Goal: Transaction & Acquisition: Purchase product/service

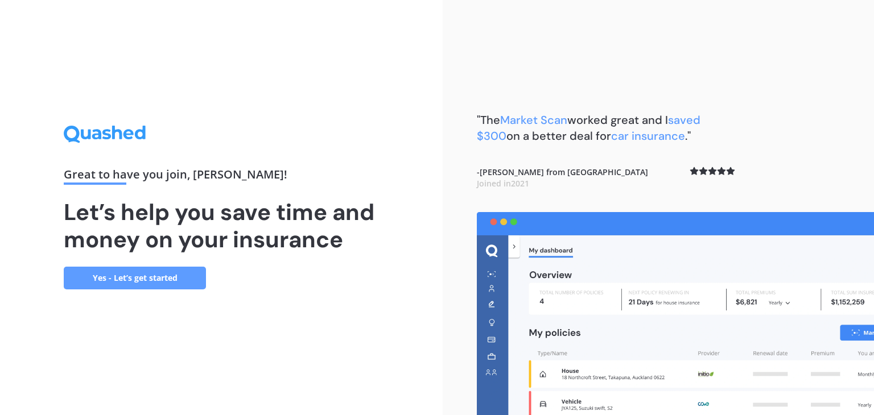
click at [165, 278] on link "Yes - Let’s get started" at bounding box center [135, 278] width 142 height 23
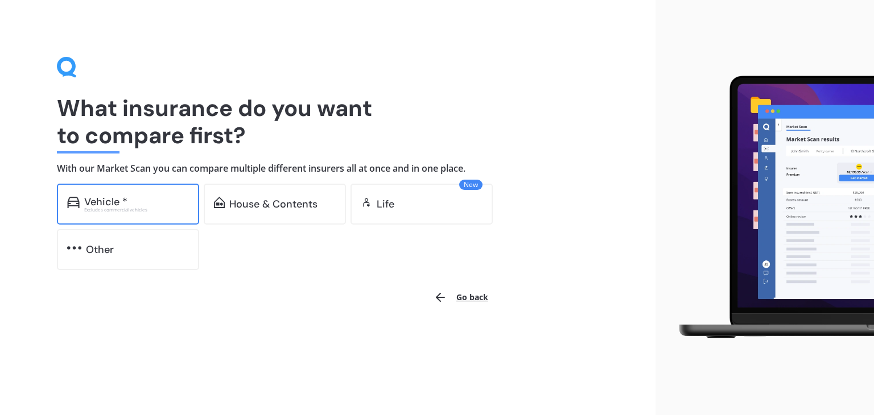
click at [143, 217] on div "Vehicle * Excludes commercial vehicles" at bounding box center [128, 204] width 142 height 41
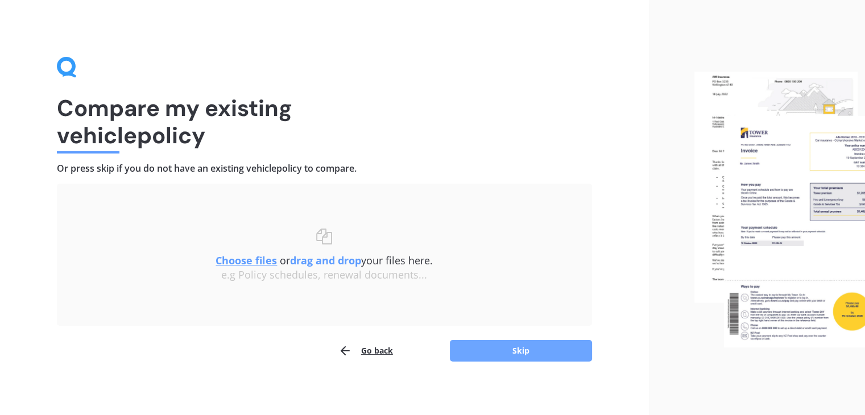
click at [476, 357] on button "Skip" at bounding box center [521, 351] width 142 height 22
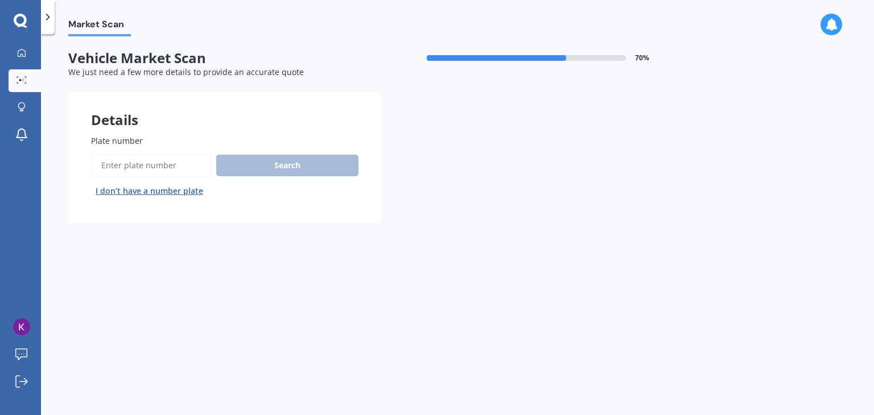
click at [170, 163] on input "Plate number" at bounding box center [151, 166] width 121 height 24
type input "jwl511"
drag, startPoint x: 272, startPoint y: 180, endPoint x: 284, endPoint y: 172, distance: 14.8
click at [284, 172] on div "Search I don’t have a number plate" at bounding box center [224, 177] width 267 height 47
click at [284, 172] on button "Search" at bounding box center [287, 166] width 142 height 22
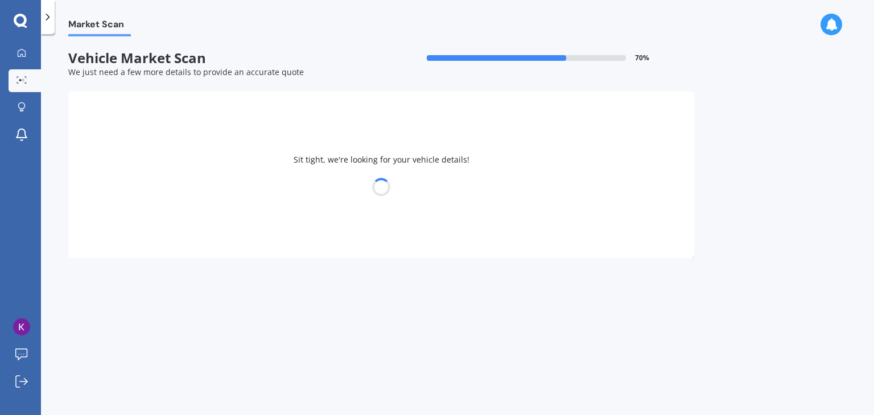
select select "NISSAN"
select select "JUKE"
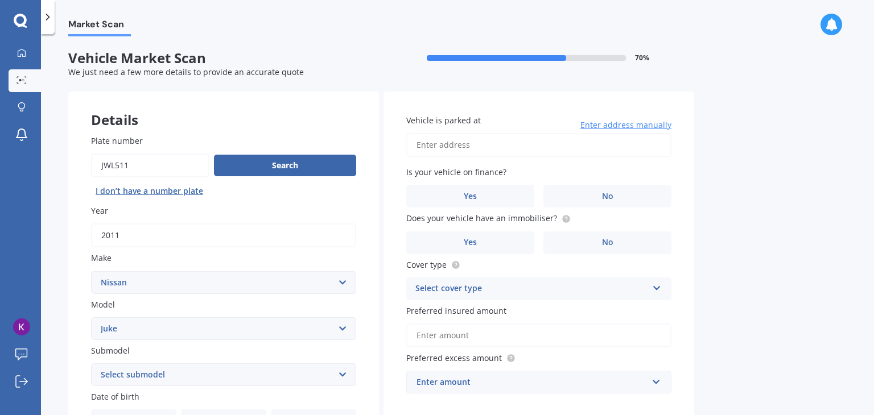
click at [457, 141] on input "Vehicle is parked at" at bounding box center [538, 145] width 265 height 24
click at [484, 146] on input "[STREET_ADDRESS]" at bounding box center [538, 145] width 265 height 24
type input "[STREET_ADDRESS]"
click at [571, 192] on label "No" at bounding box center [607, 196] width 128 height 23
click at [0, 0] on input "No" at bounding box center [0, 0] width 0 height 0
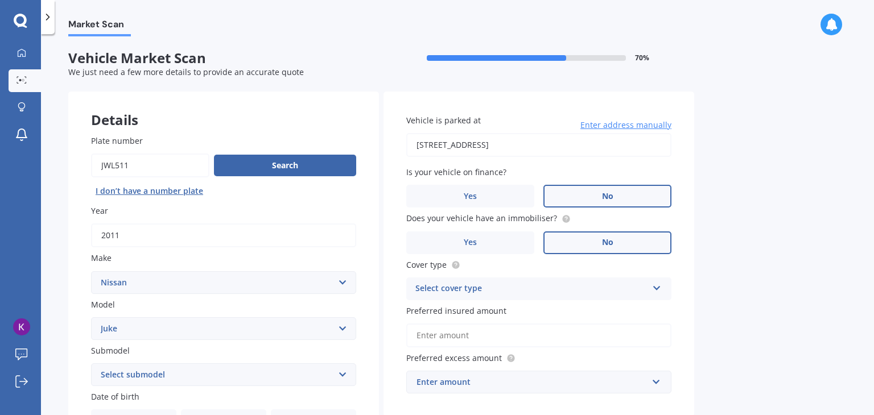
click at [584, 245] on label "No" at bounding box center [607, 243] width 128 height 23
click at [0, 0] on input "No" at bounding box center [0, 0] width 0 height 0
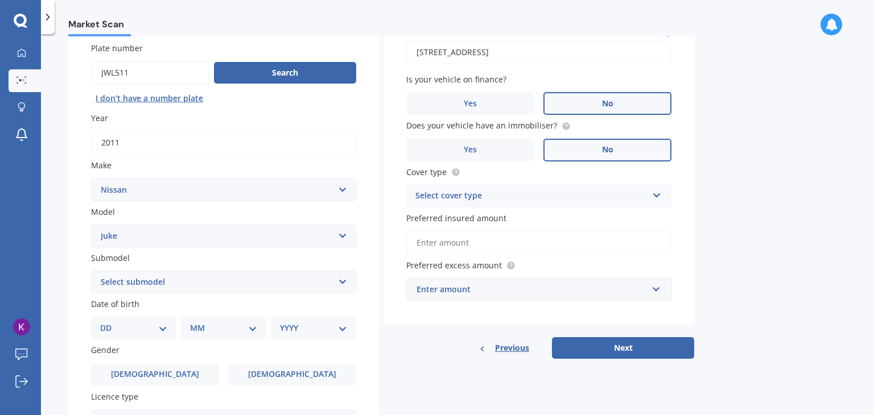
scroll to position [93, 0]
click at [525, 146] on label "Yes" at bounding box center [470, 149] width 128 height 23
click at [0, 0] on input "Yes" at bounding box center [0, 0] width 0 height 0
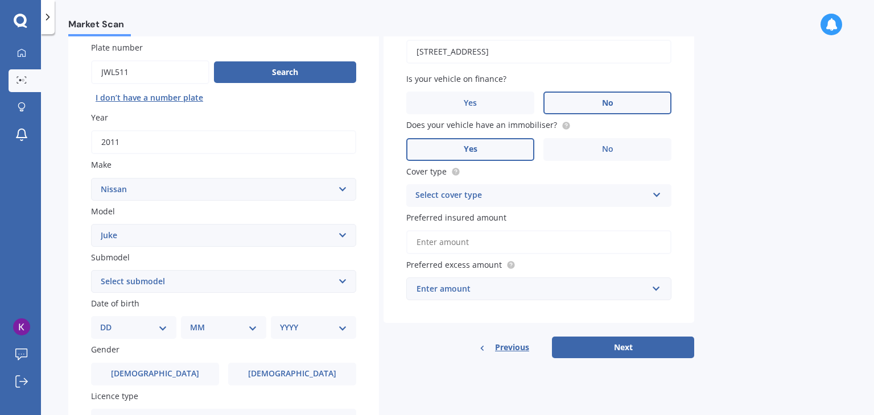
click at [529, 196] on div "Select cover type" at bounding box center [531, 196] width 232 height 14
click at [529, 214] on div "Comprehensive" at bounding box center [539, 218] width 264 height 20
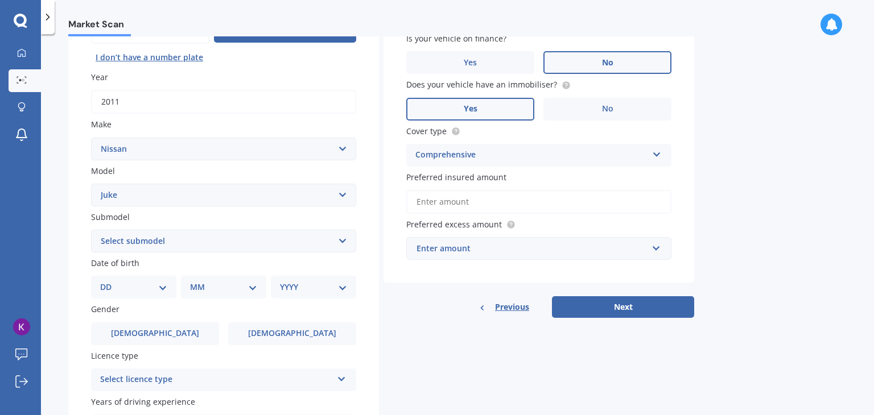
scroll to position [134, 0]
click at [526, 209] on input "Preferred insured amount" at bounding box center [538, 201] width 265 height 24
type input "$6"
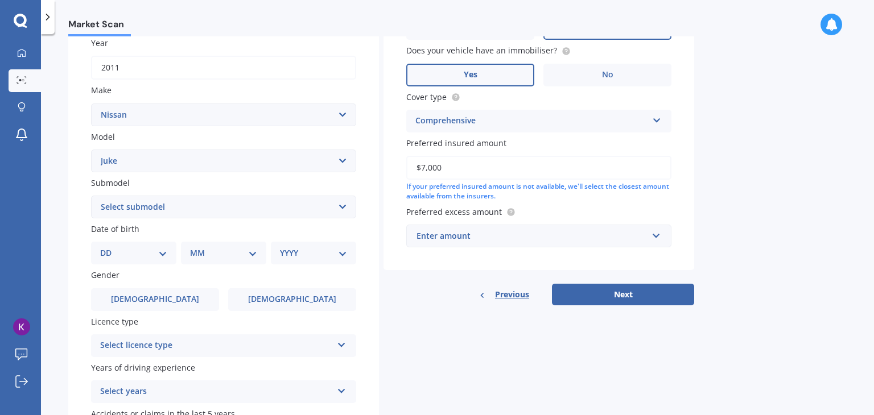
scroll to position [168, 0]
type input "$7,000"
click at [521, 234] on div "Enter amount" at bounding box center [531, 235] width 231 height 13
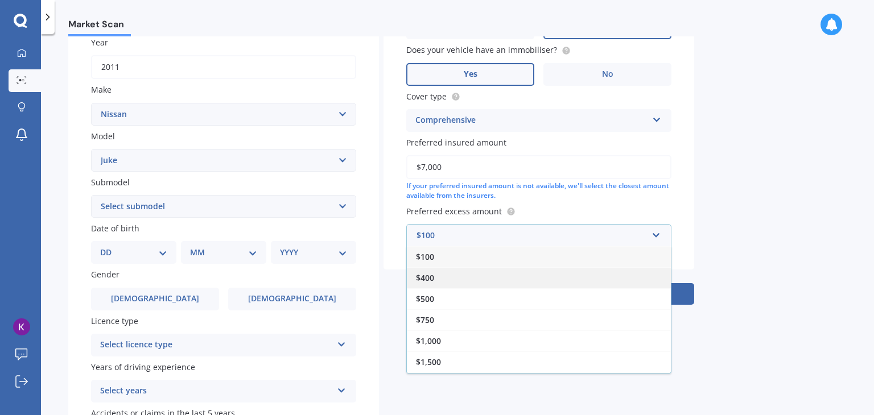
click at [521, 286] on div "$400" at bounding box center [539, 277] width 264 height 21
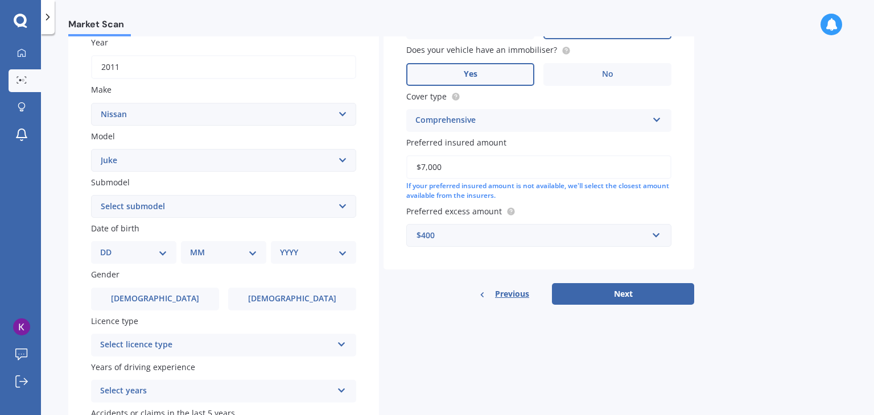
click at [134, 217] on select "Select submodel Hatchback Hatchback Turbo 4WD Petrol RS RX ST Ti Turbo" at bounding box center [223, 206] width 265 height 23
select select "HATCHBACK"
click at [91, 195] on select "Select submodel Hatchback Hatchback Turbo 4WD Petrol RS RX ST Ti Turbo" at bounding box center [223, 206] width 265 height 23
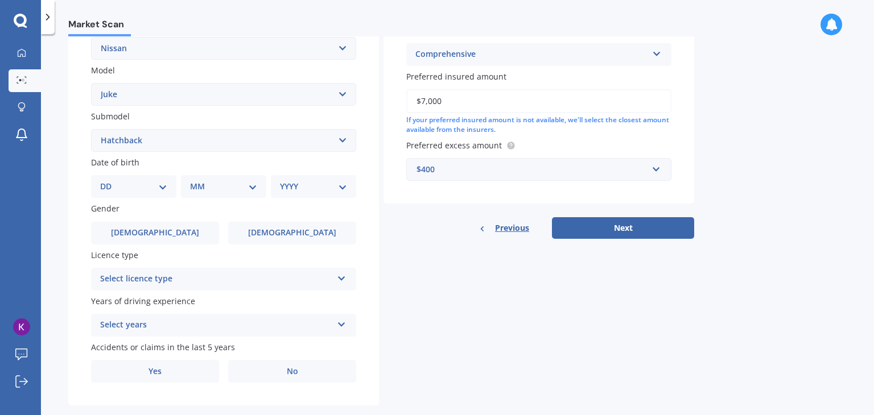
scroll to position [251, 0]
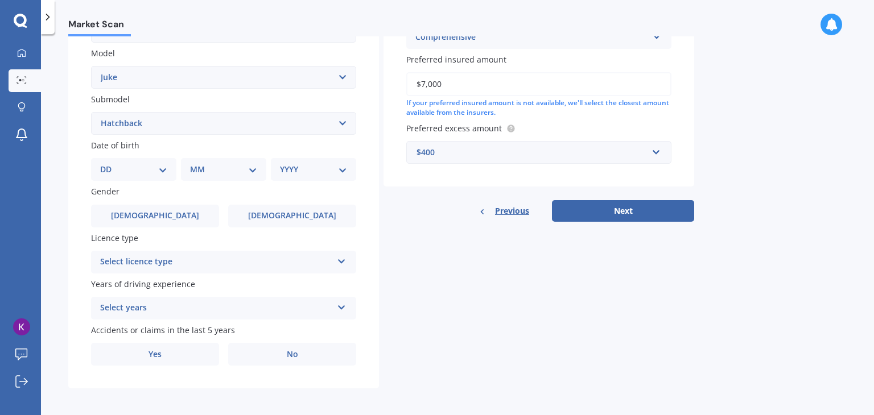
click at [152, 178] on div "DD 01 02 03 04 05 06 07 08 09 10 11 12 13 14 15 16 17 18 19 20 21 22 23 24 25 2…" at bounding box center [133, 169] width 85 height 23
click at [162, 171] on select "DD 01 02 03 04 05 06 07 08 09 10 11 12 13 14 15 16 17 18 19 20 21 22 23 24 25 2…" at bounding box center [133, 169] width 67 height 13
select select "15"
click at [109, 163] on select "DD 01 02 03 04 05 06 07 08 09 10 11 12 13 14 15 16 17 18 19 20 21 22 23 24 25 2…" at bounding box center [133, 169] width 67 height 13
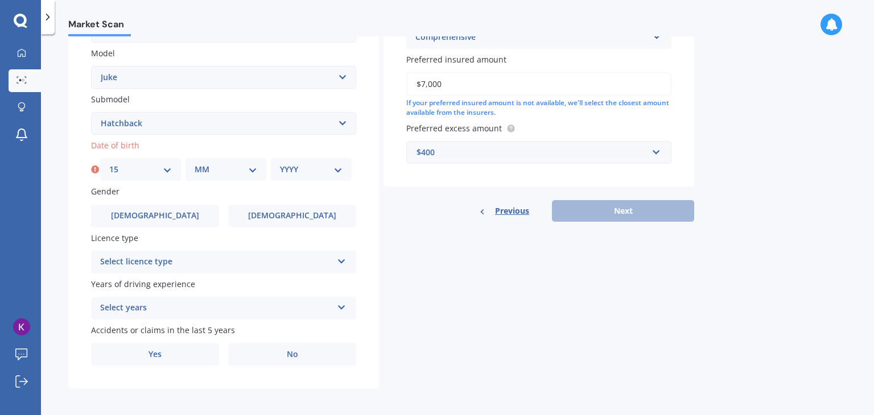
click at [230, 176] on div "MM 01 02 03 04 05 06 07 08 09 10 11 12" at bounding box center [225, 169] width 81 height 23
click at [250, 170] on select "MM 01 02 03 04 05 06 07 08 09 10 11 12" at bounding box center [226, 169] width 63 height 13
select select "05"
click at [195, 163] on select "MM 01 02 03 04 05 06 07 08 09 10 11 12" at bounding box center [226, 169] width 63 height 13
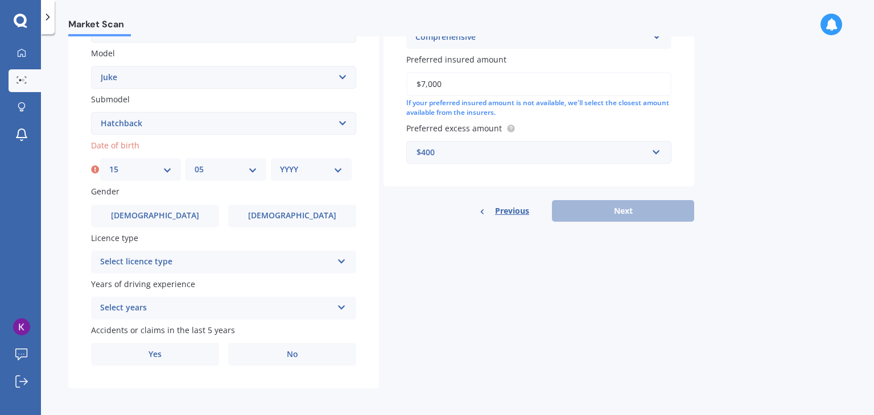
click at [335, 173] on select "YYYY 2025 2024 2023 2022 2021 2020 2019 2018 2017 2016 2015 2014 2013 2012 2011…" at bounding box center [311, 169] width 63 height 13
select select "1993"
click at [280, 163] on select "YYYY 2025 2024 2023 2022 2021 2020 2019 2018 2017 2016 2015 2014 2013 2012 2011…" at bounding box center [311, 169] width 63 height 13
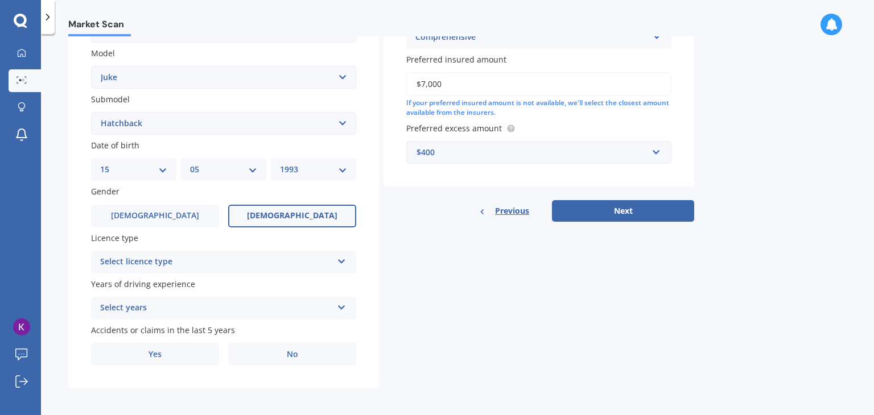
click at [261, 213] on label "[DEMOGRAPHIC_DATA]" at bounding box center [292, 216] width 128 height 23
click at [0, 0] on input "[DEMOGRAPHIC_DATA]" at bounding box center [0, 0] width 0 height 0
click at [228, 261] on div "Select licence type" at bounding box center [216, 262] width 232 height 14
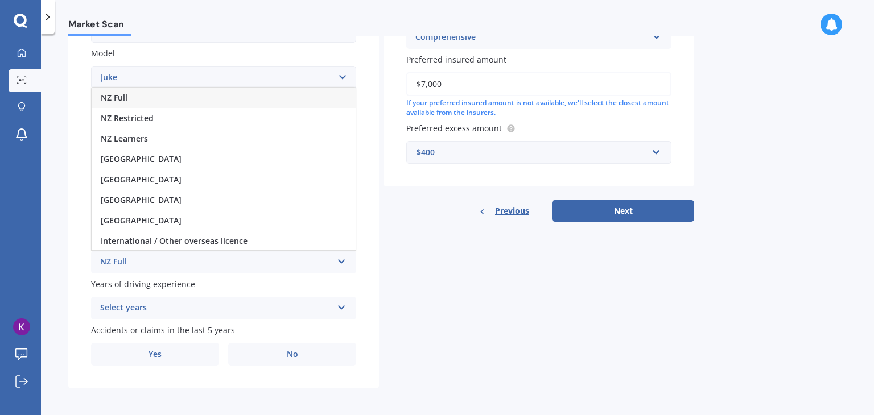
click at [176, 96] on div "NZ Full" at bounding box center [224, 98] width 264 height 20
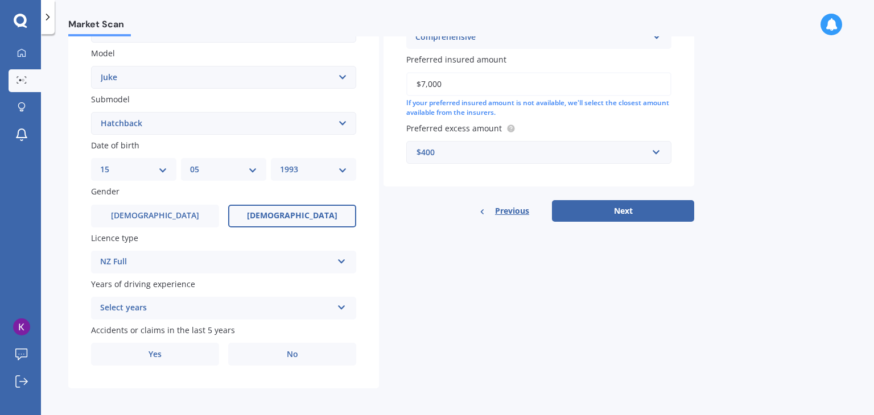
click at [164, 322] on div "Plate number Search I don’t have a number plate Year [DATE] Make Select make AC…" at bounding box center [223, 125] width 311 height 529
click at [166, 313] on div "Select years" at bounding box center [216, 309] width 232 height 14
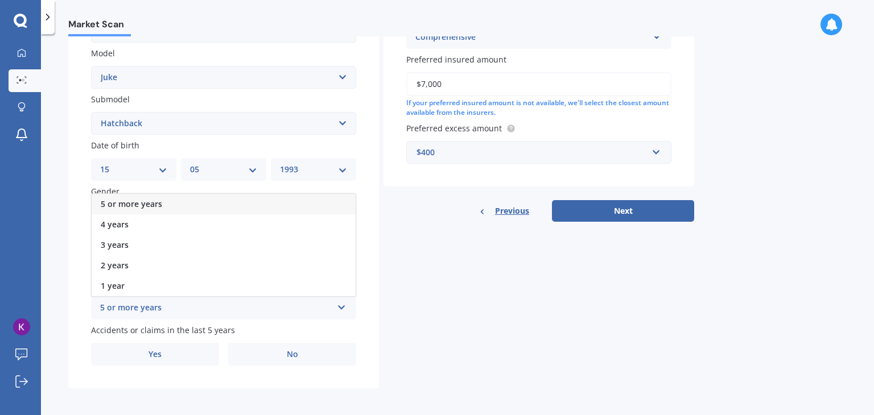
click at [151, 205] on span "5 or more years" at bounding box center [131, 204] width 61 height 11
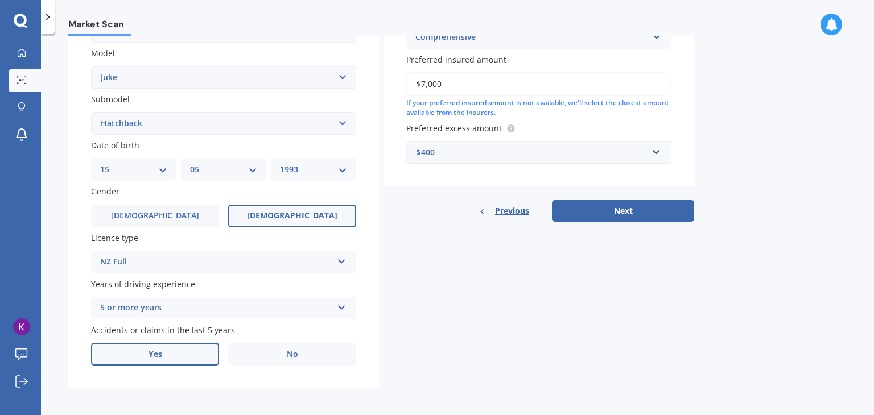
click at [188, 357] on label "Yes" at bounding box center [155, 354] width 128 height 23
click at [0, 0] on input "Yes" at bounding box center [0, 0] width 0 height 0
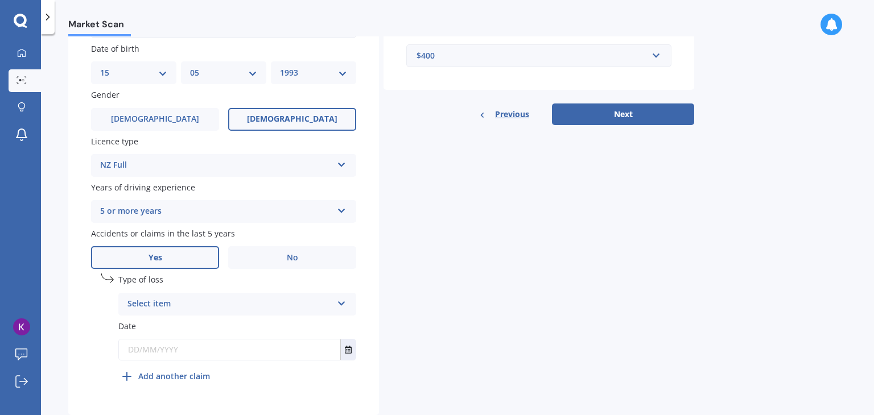
scroll to position [354, 0]
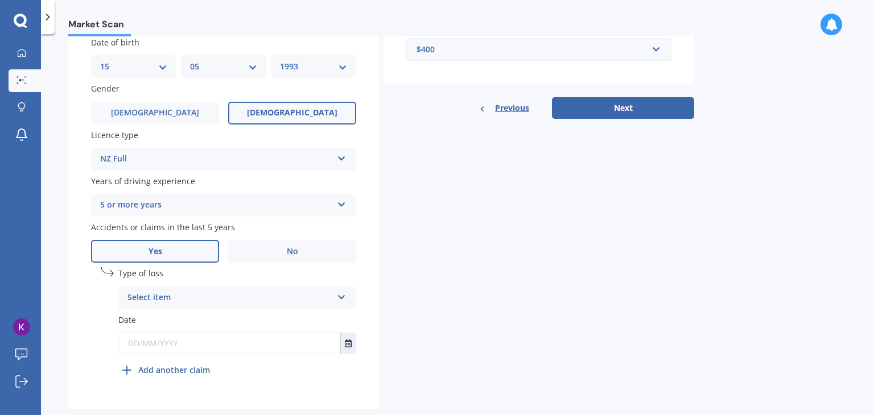
click at [155, 295] on div "Select item" at bounding box center [229, 298] width 205 height 14
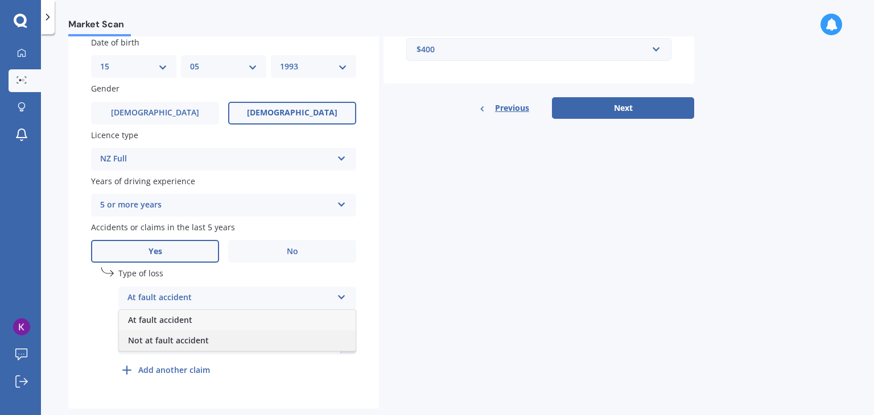
click at [169, 345] on span "Not at fault accident" at bounding box center [168, 340] width 81 height 11
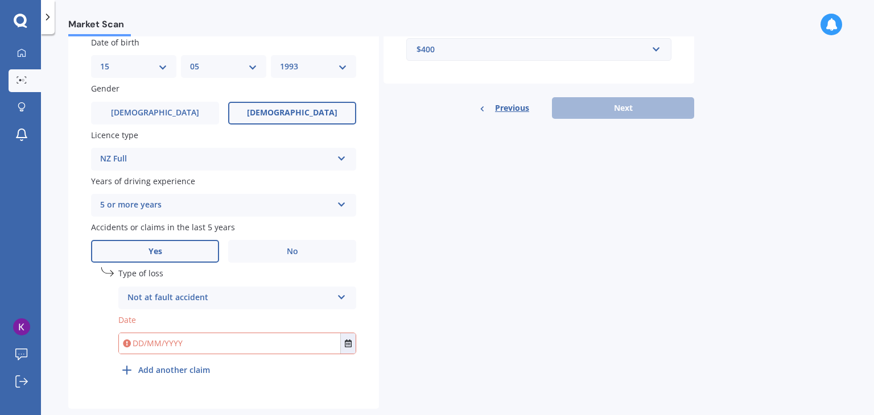
click at [169, 345] on input "text" at bounding box center [229, 343] width 221 height 20
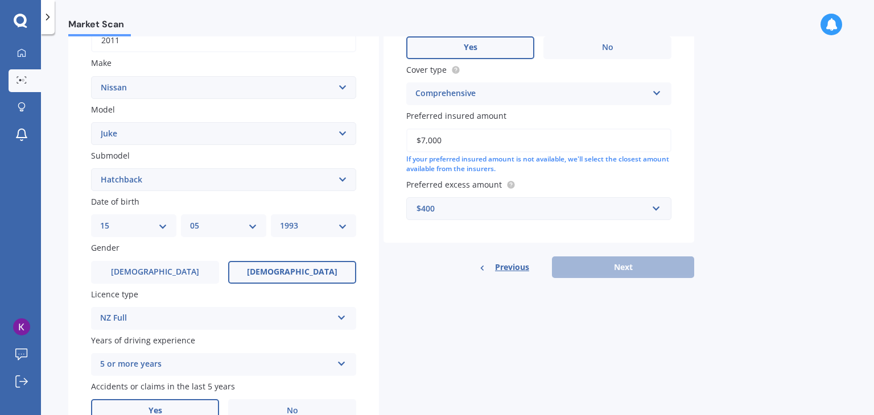
scroll to position [194, 0]
type input "[DATE]"
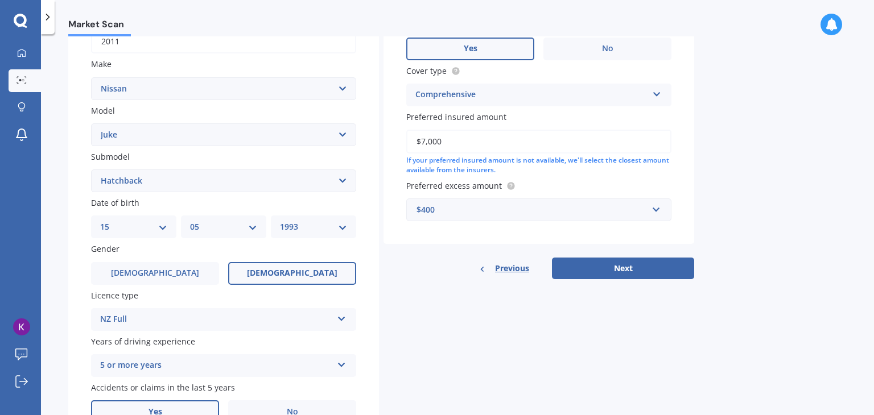
click at [580, 261] on div "Previous Next" at bounding box center [538, 269] width 311 height 22
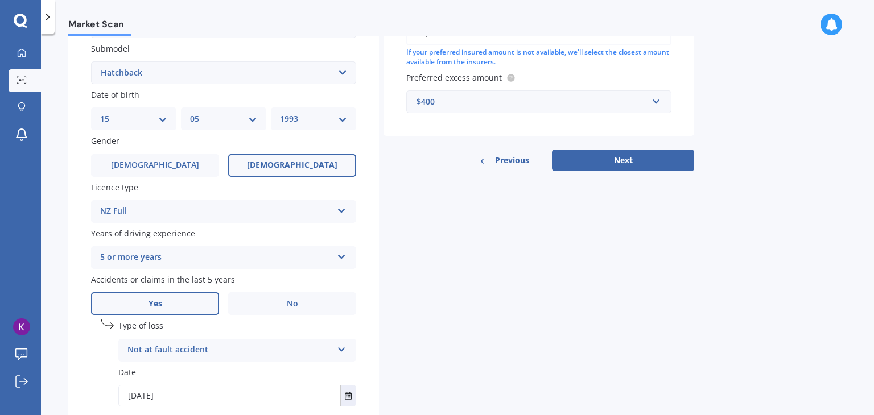
scroll to position [299, 0]
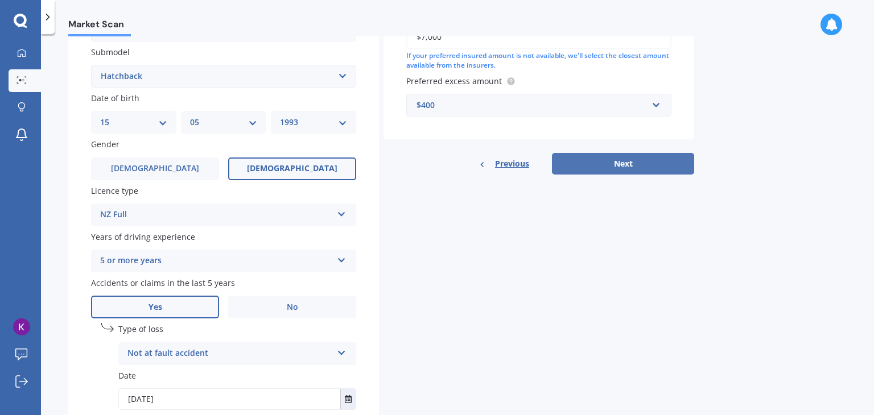
click at [585, 160] on button "Next" at bounding box center [623, 164] width 142 height 22
select select "15"
select select "05"
select select "1993"
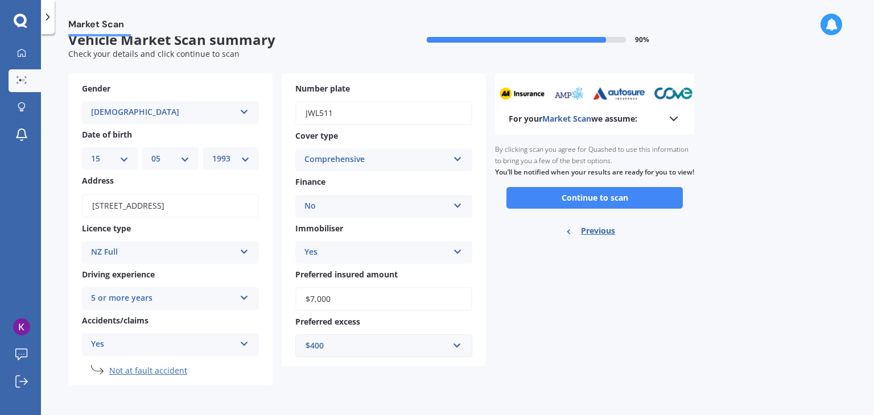
scroll to position [0, 0]
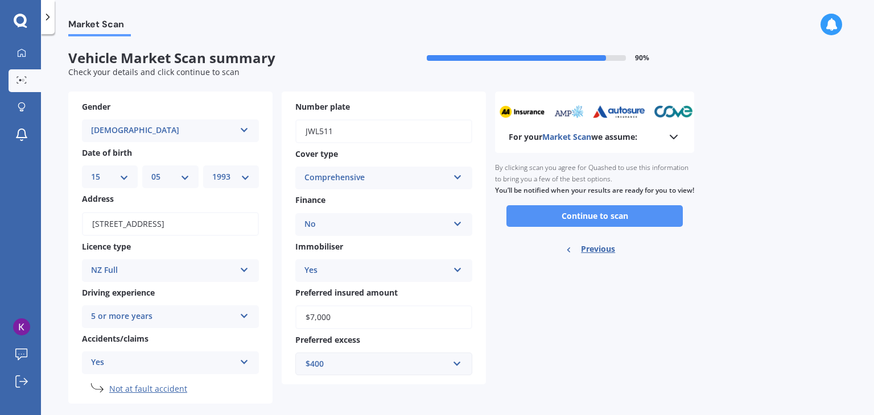
click at [577, 227] on button "Continue to scan" at bounding box center [594, 216] width 176 height 22
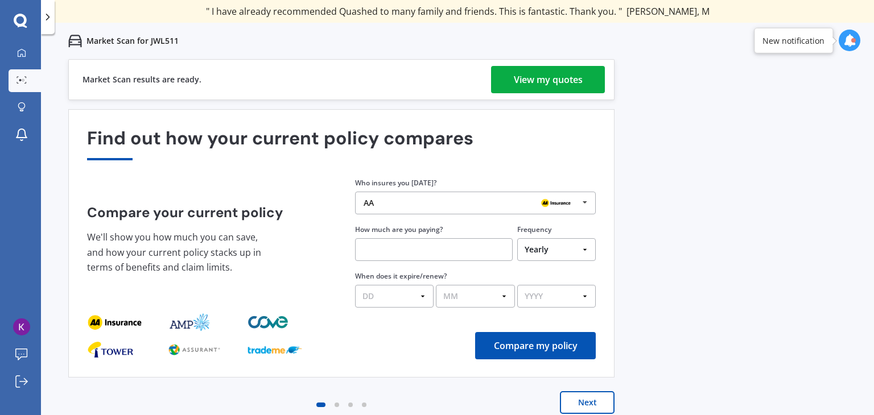
click at [521, 80] on div "View my quotes" at bounding box center [548, 79] width 69 height 27
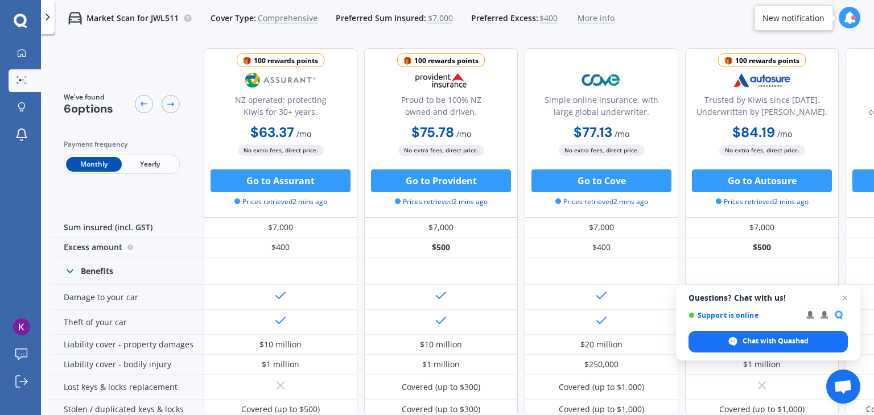
click at [141, 163] on span "Yearly" at bounding box center [150, 164] width 56 height 15
click at [849, 298] on span "Open chat" at bounding box center [845, 298] width 14 height 14
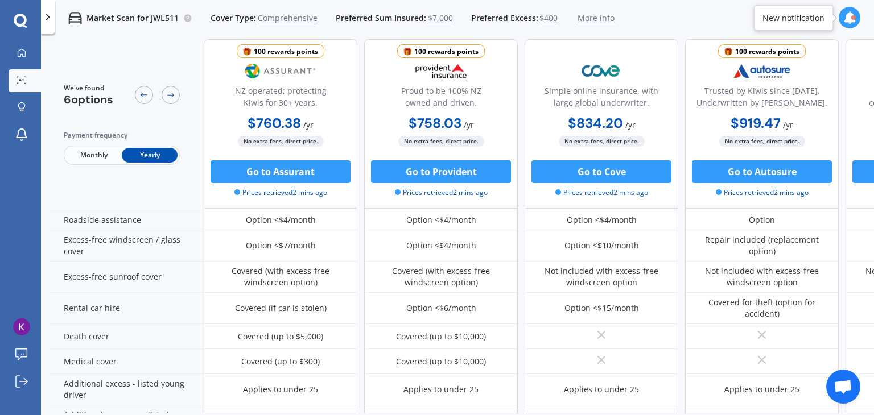
scroll to position [560, 0]
